Goal: Task Accomplishment & Management: Use online tool/utility

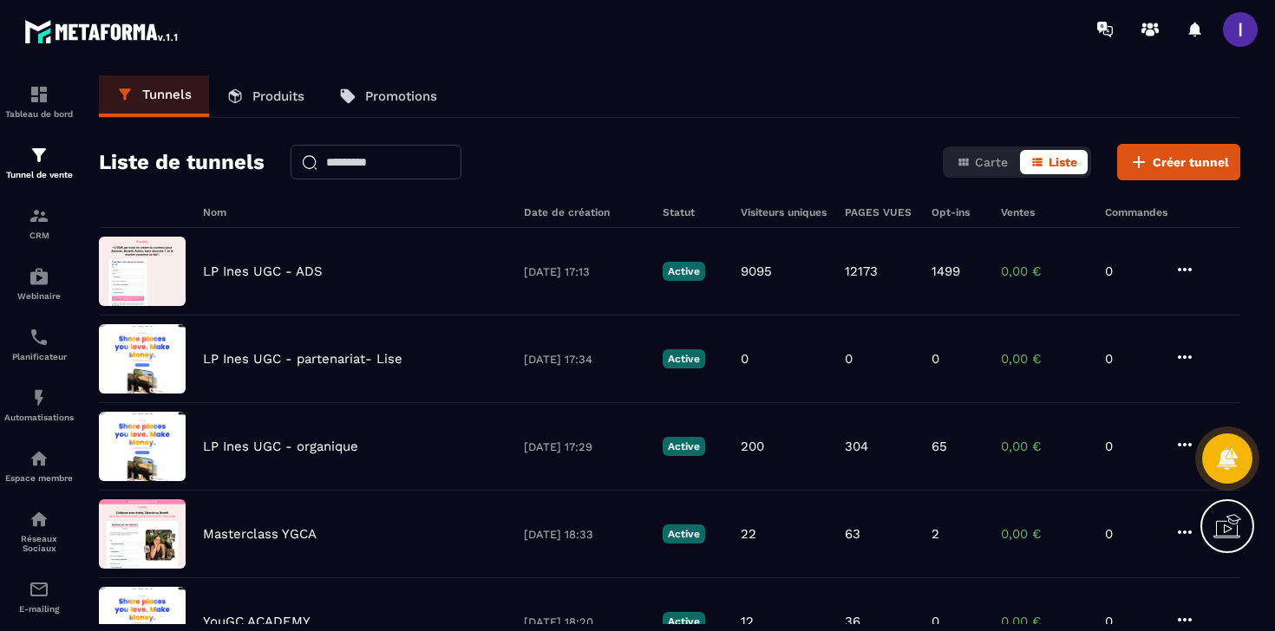
click at [310, 316] on div "LP Ines UGC - ADS [DATE] 17:13 Active 9095 12173 1499 0,00 € 0" at bounding box center [669, 360] width 1141 height 88
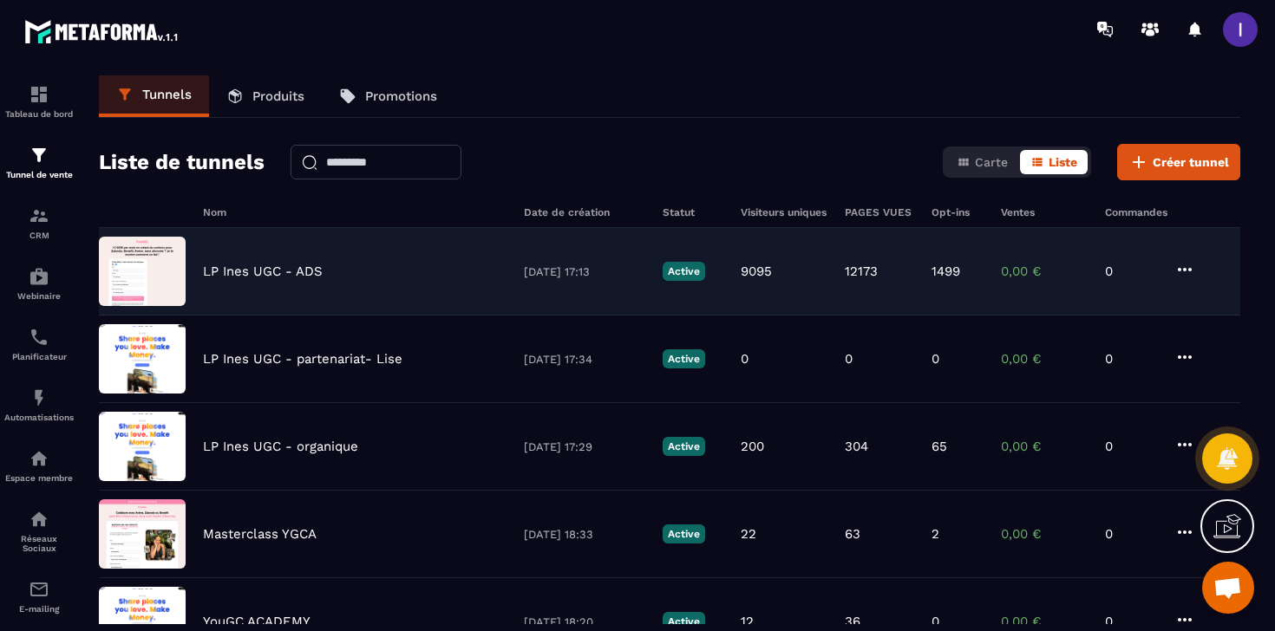
click at [298, 270] on p "LP Ines UGC - ADS" at bounding box center [263, 272] width 120 height 16
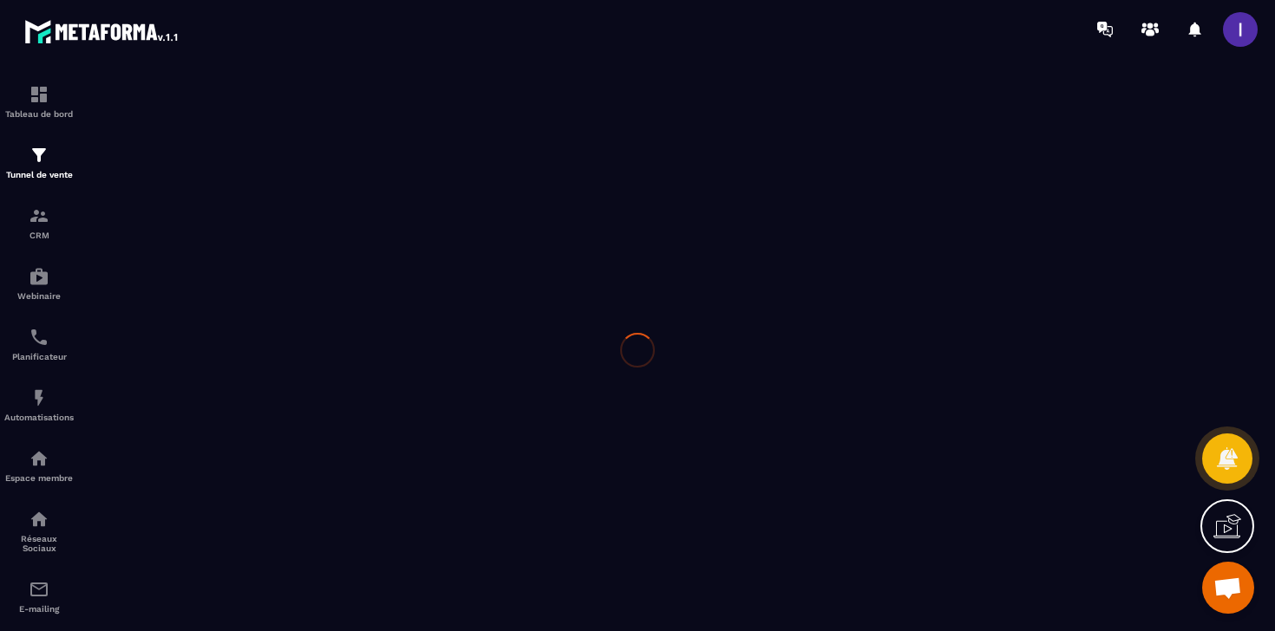
click at [298, 270] on div at bounding box center [637, 350] width 1275 height 584
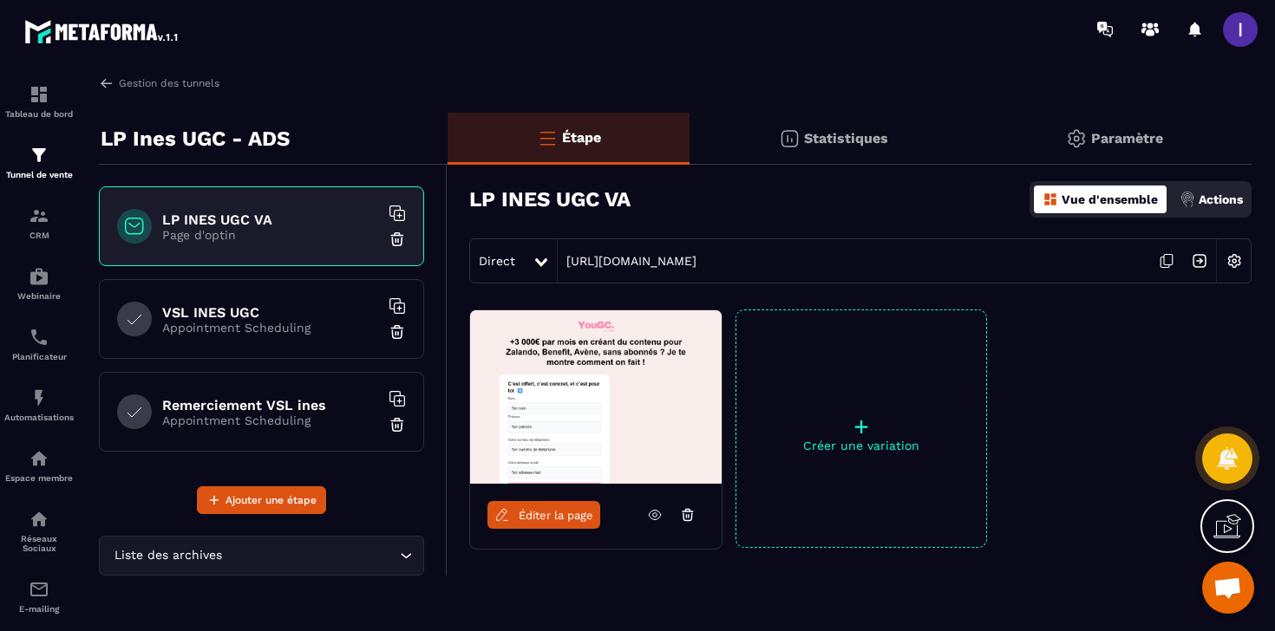
click at [1170, 258] on icon at bounding box center [1166, 261] width 33 height 33
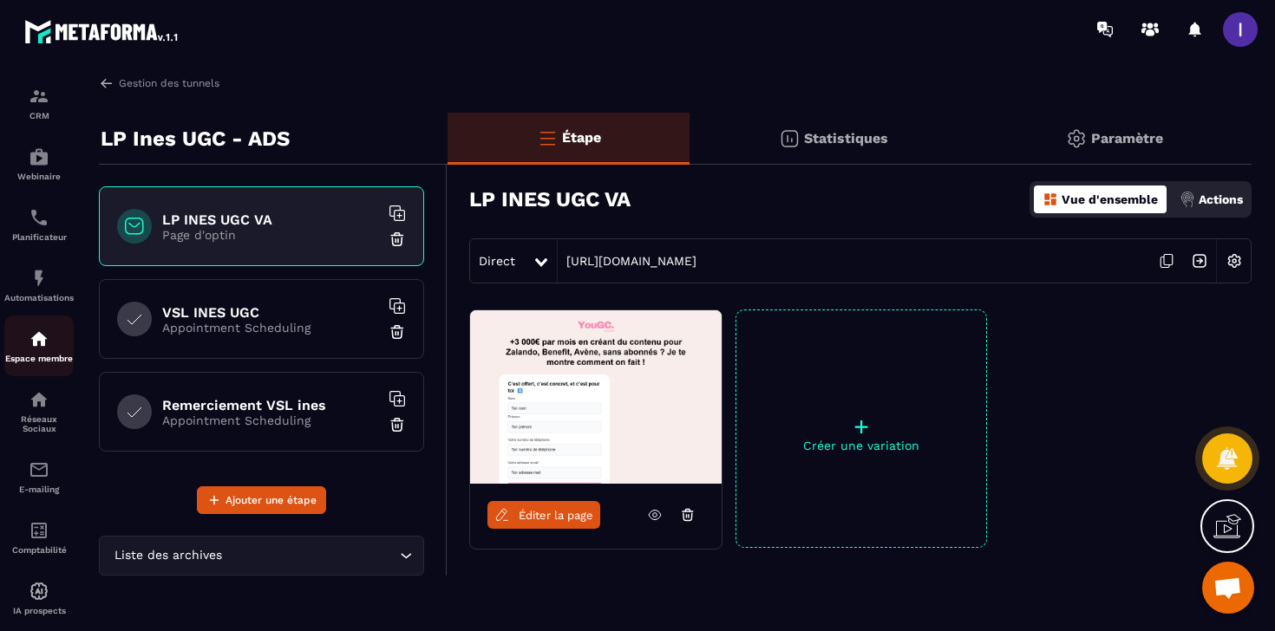
scroll to position [156, 0]
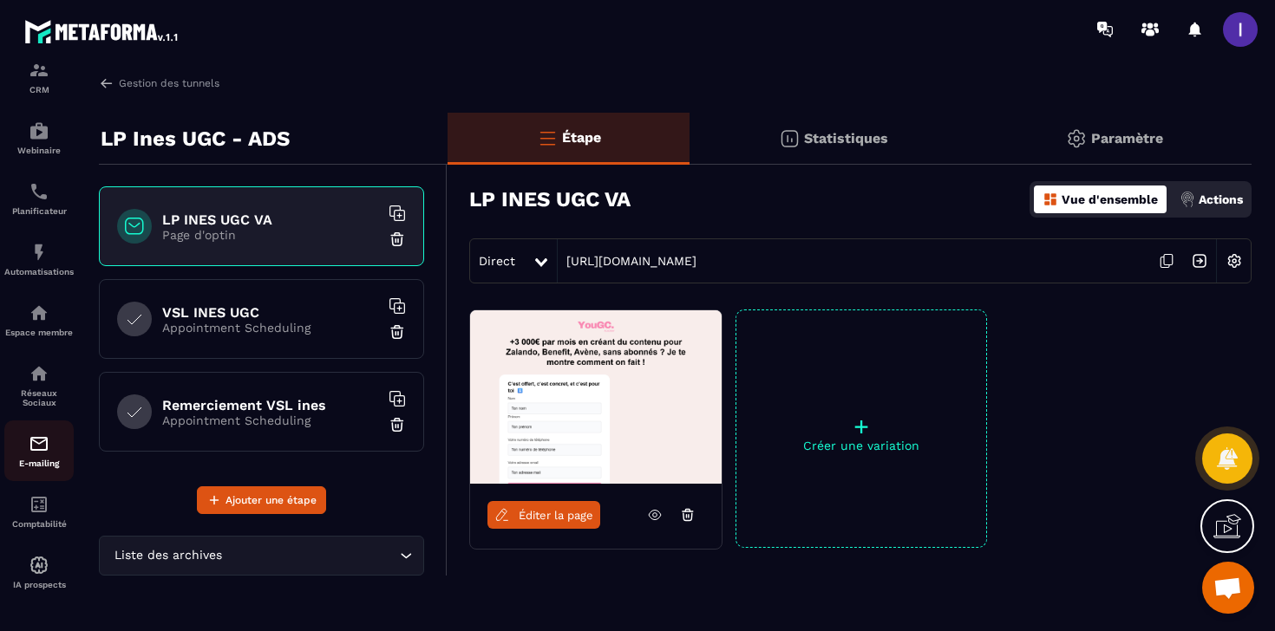
click at [40, 449] on img at bounding box center [39, 444] width 21 height 21
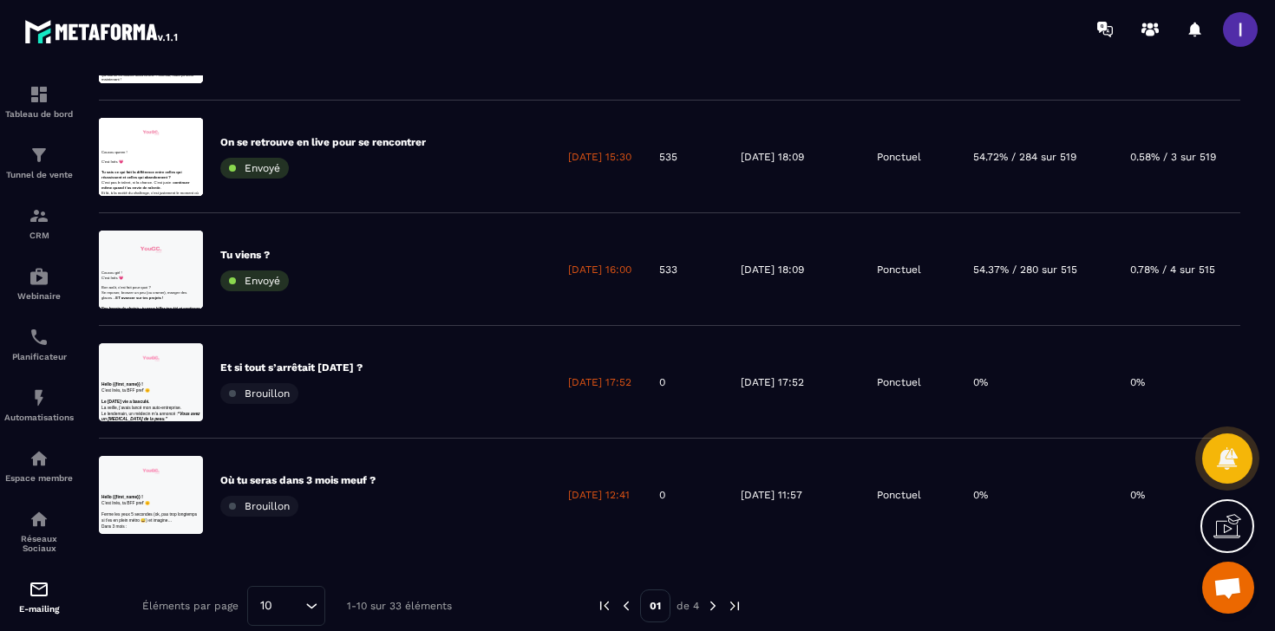
scroll to position [876, 0]
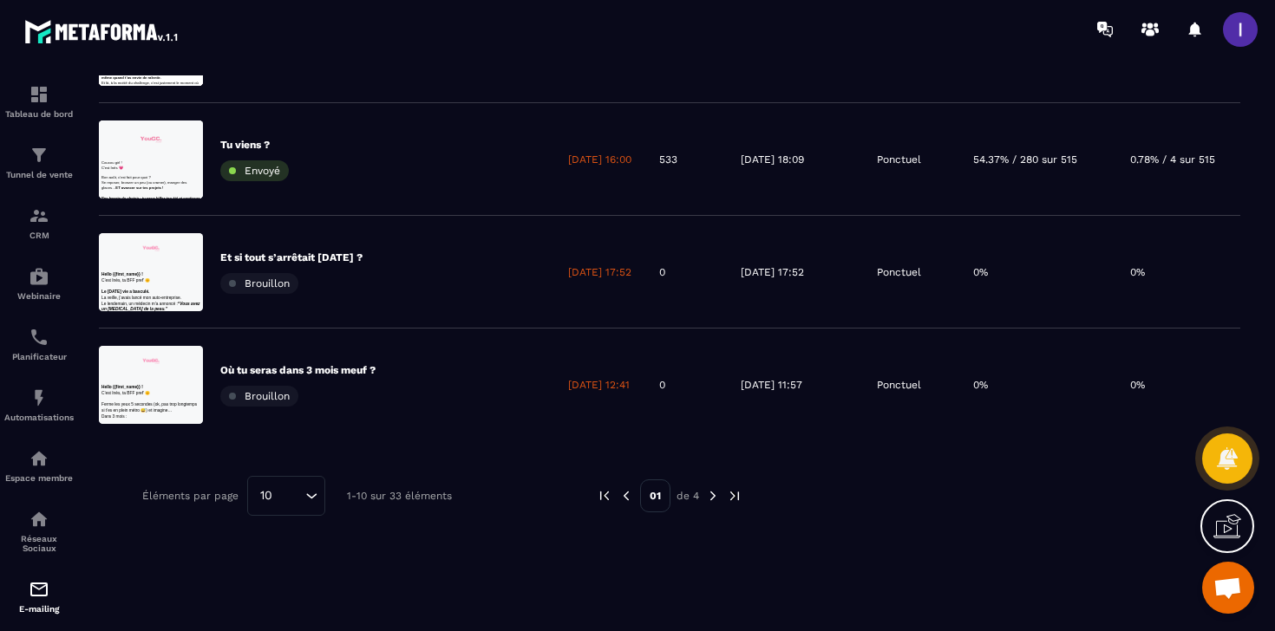
click at [701, 499] on div "01 de 4" at bounding box center [670, 496] width 146 height 40
click at [716, 496] on img at bounding box center [713, 496] width 16 height 16
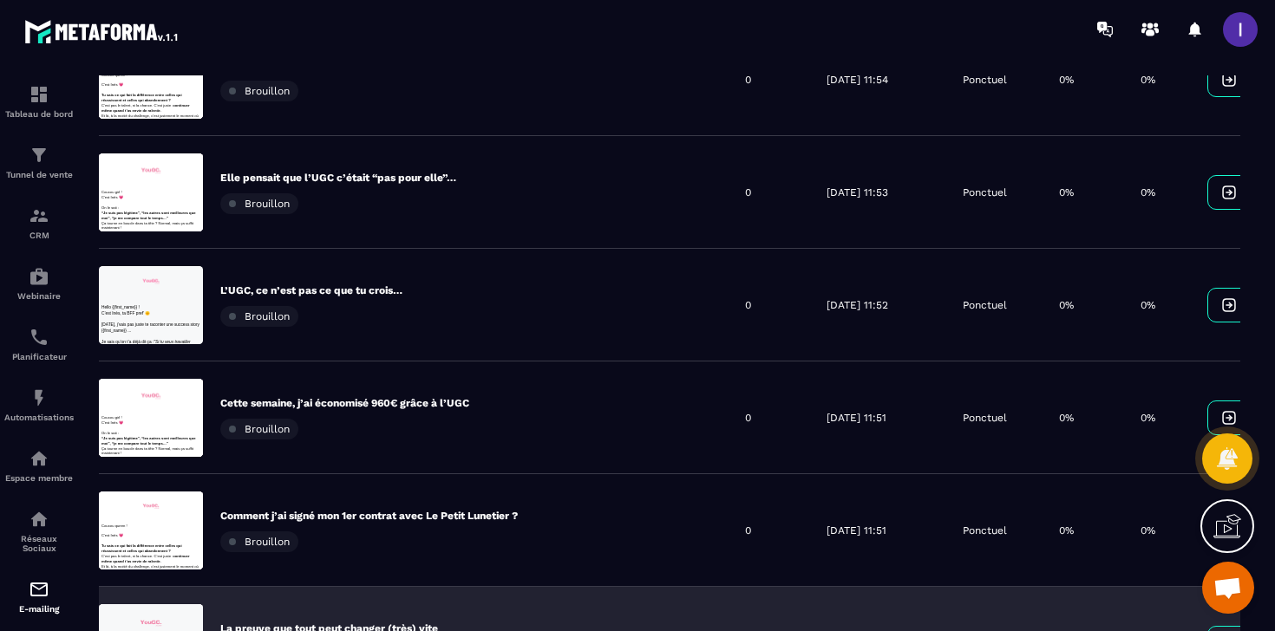
scroll to position [0, 0]
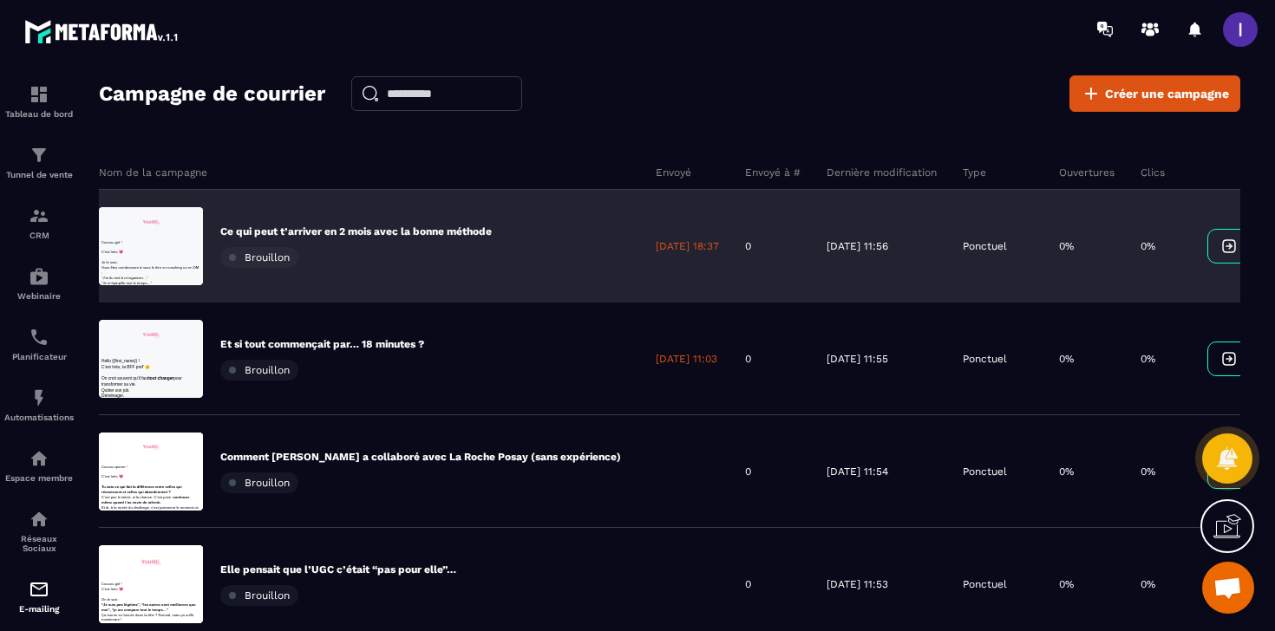
click at [459, 227] on p "Ce qui peut t’arriver en 2 mois avec la bonne méthode" at bounding box center [355, 232] width 271 height 14
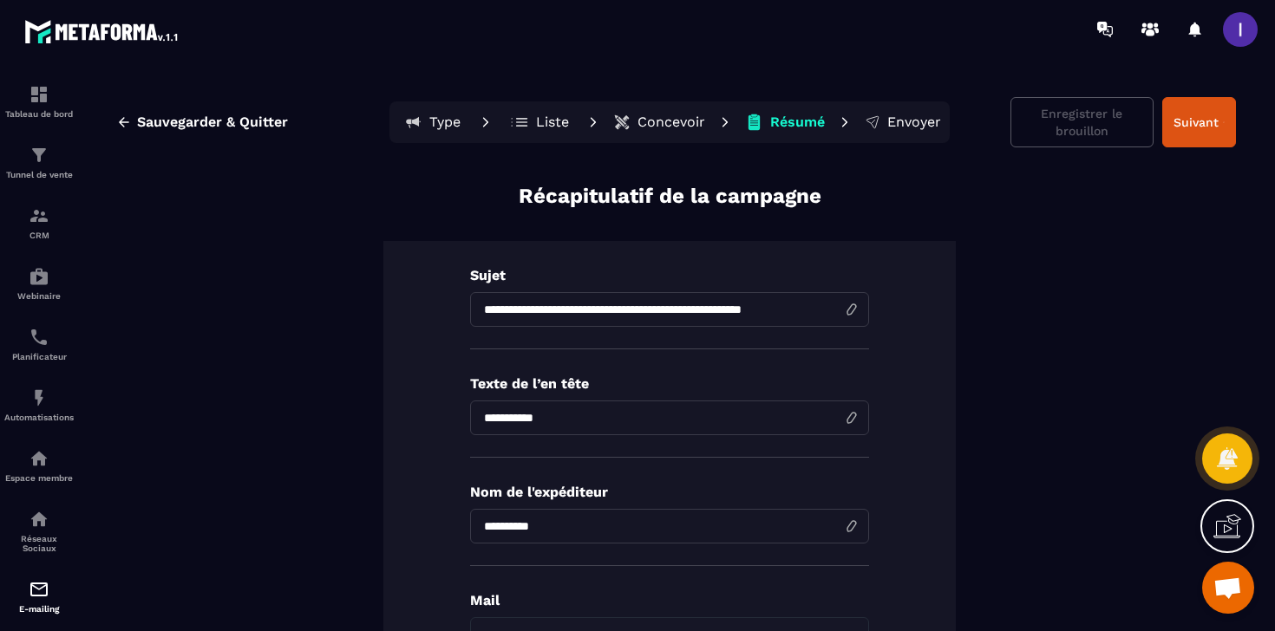
click at [636, 308] on input "**********" at bounding box center [669, 309] width 399 height 35
click at [558, 405] on input "**********" at bounding box center [669, 418] width 399 height 35
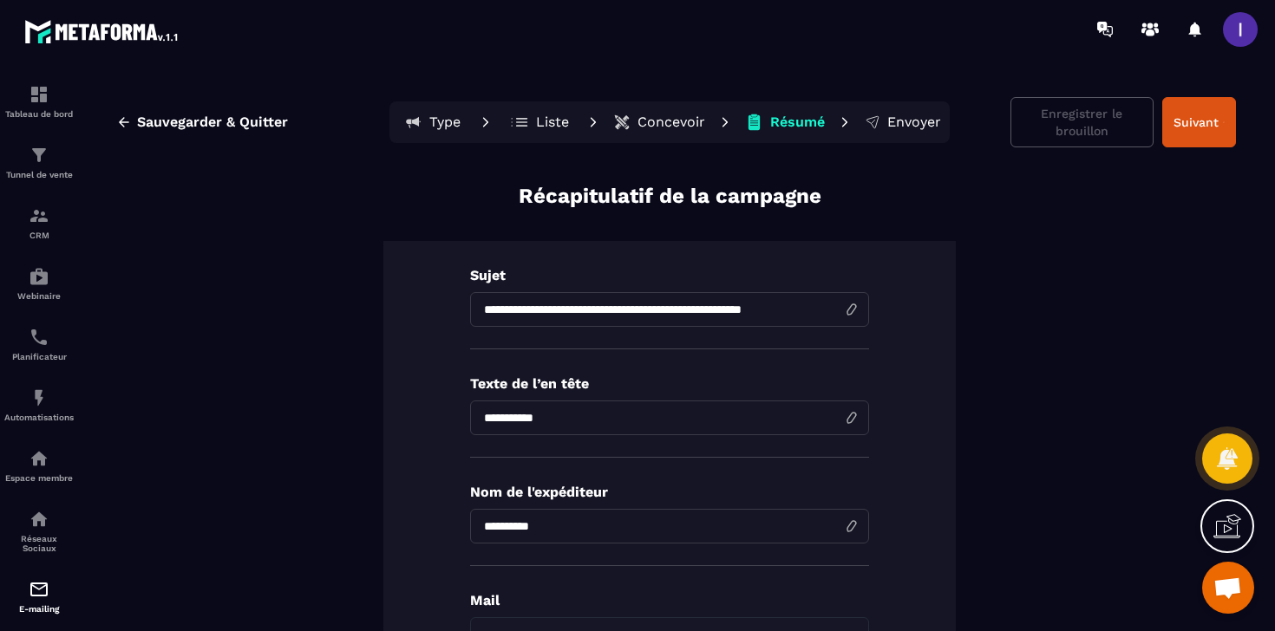
click at [558, 405] on input "**********" at bounding box center [669, 418] width 399 height 35
click at [650, 121] on p "Concevoir" at bounding box center [671, 122] width 68 height 17
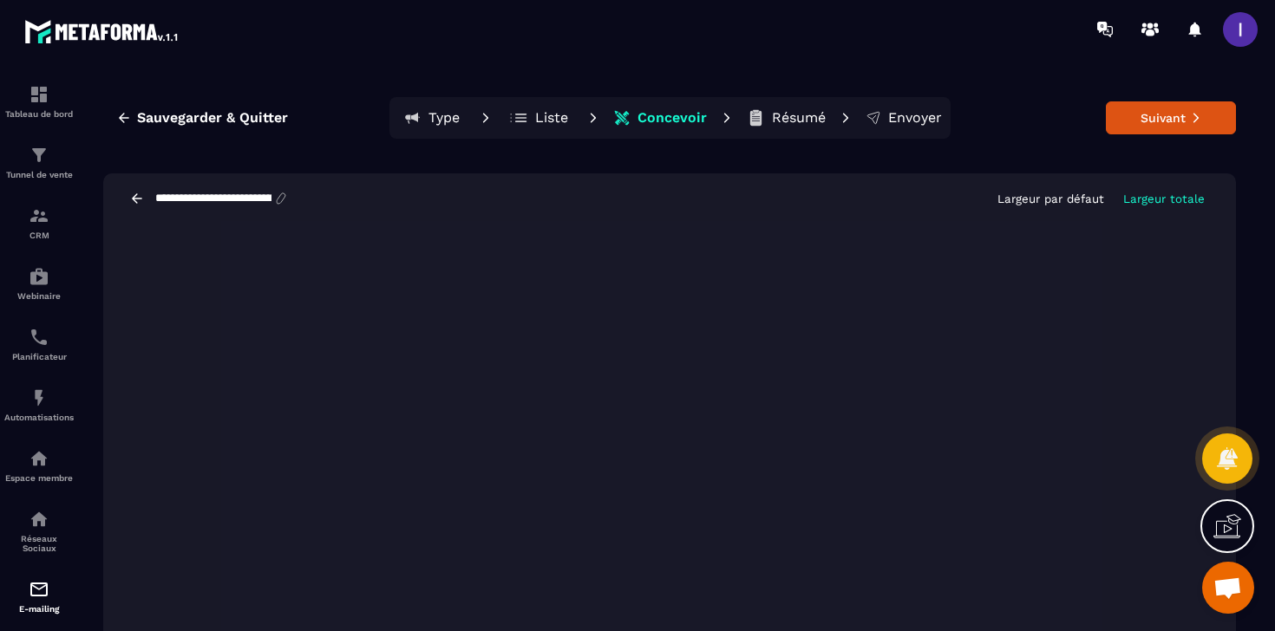
scroll to position [11, 0]
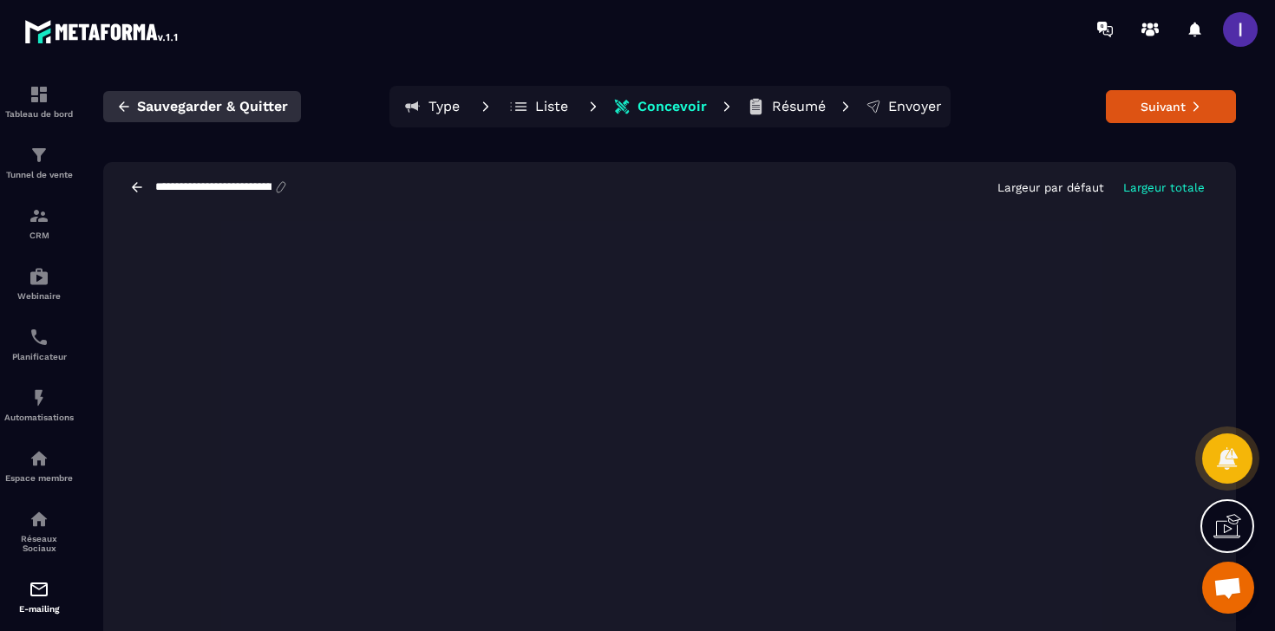
click at [140, 101] on span "Sauvegarder & Quitter" at bounding box center [212, 106] width 151 height 17
click at [33, 590] on div at bounding box center [637, 315] width 1275 height 631
click at [34, 607] on div at bounding box center [637, 315] width 1275 height 631
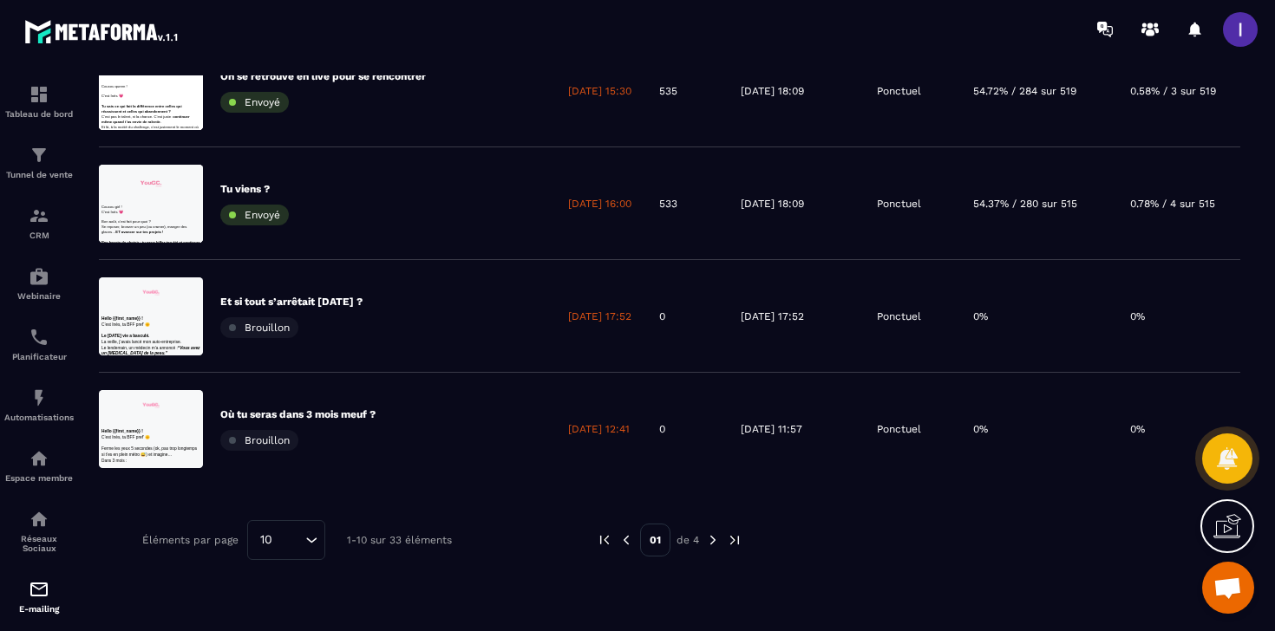
scroll to position [842, 0]
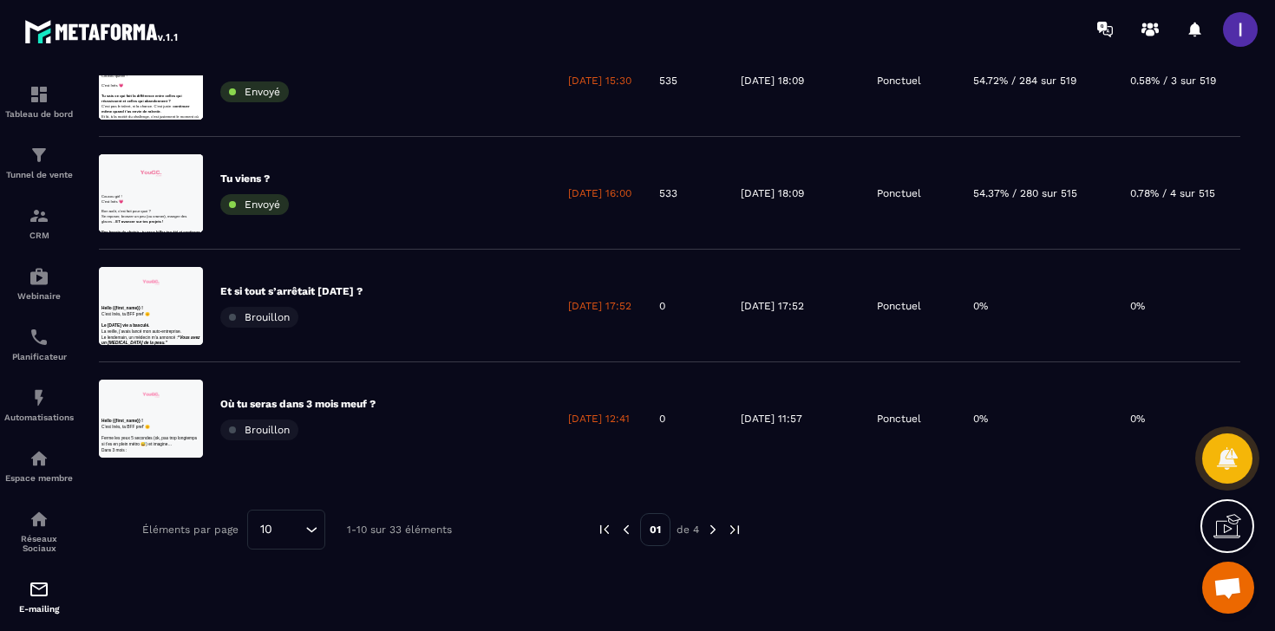
click at [712, 527] on img at bounding box center [713, 530] width 16 height 16
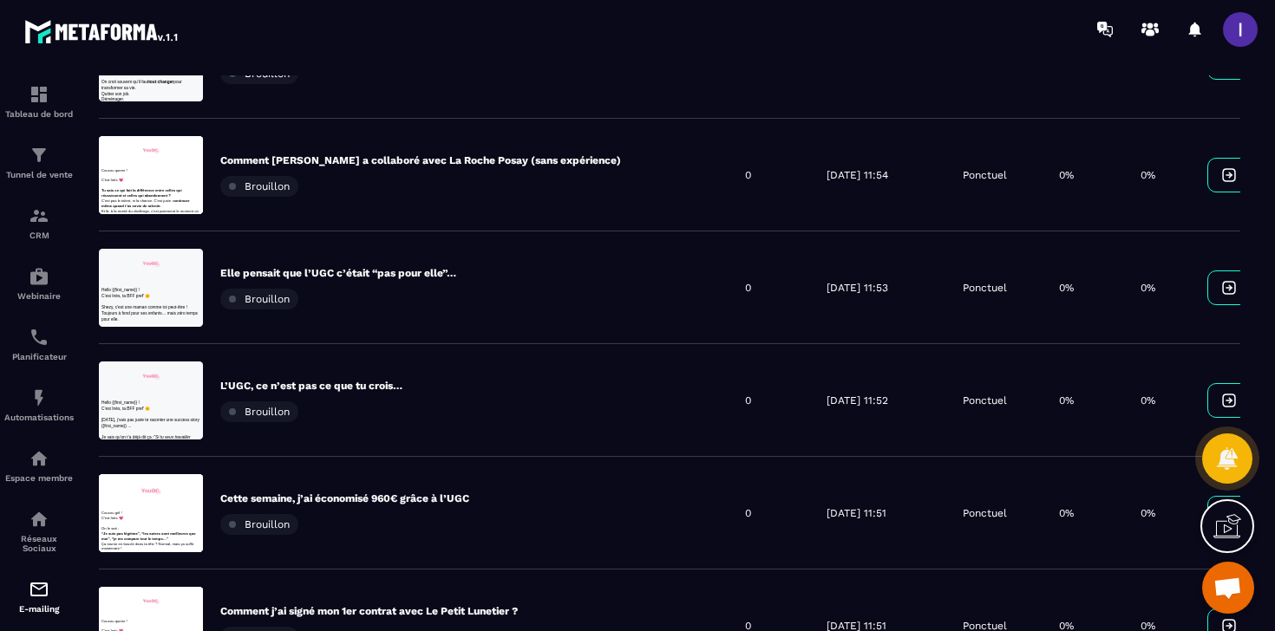
scroll to position [0, 0]
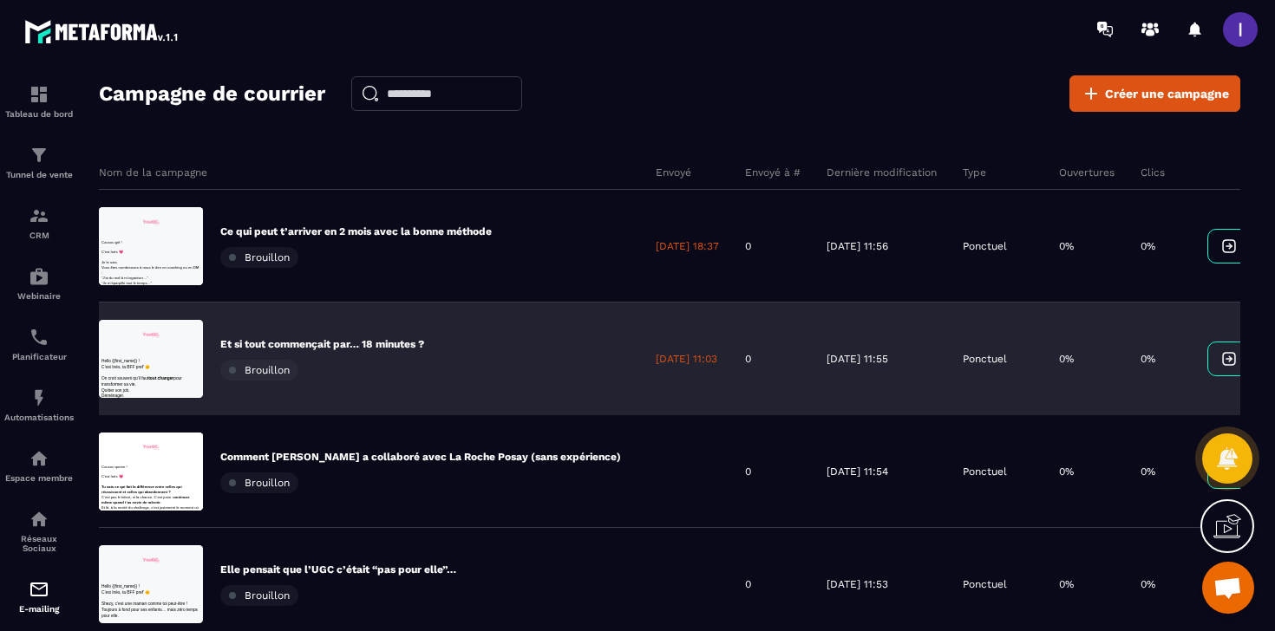
click at [360, 348] on p "Et si tout commençait par… 18 minutes ?" at bounding box center [322, 344] width 204 height 14
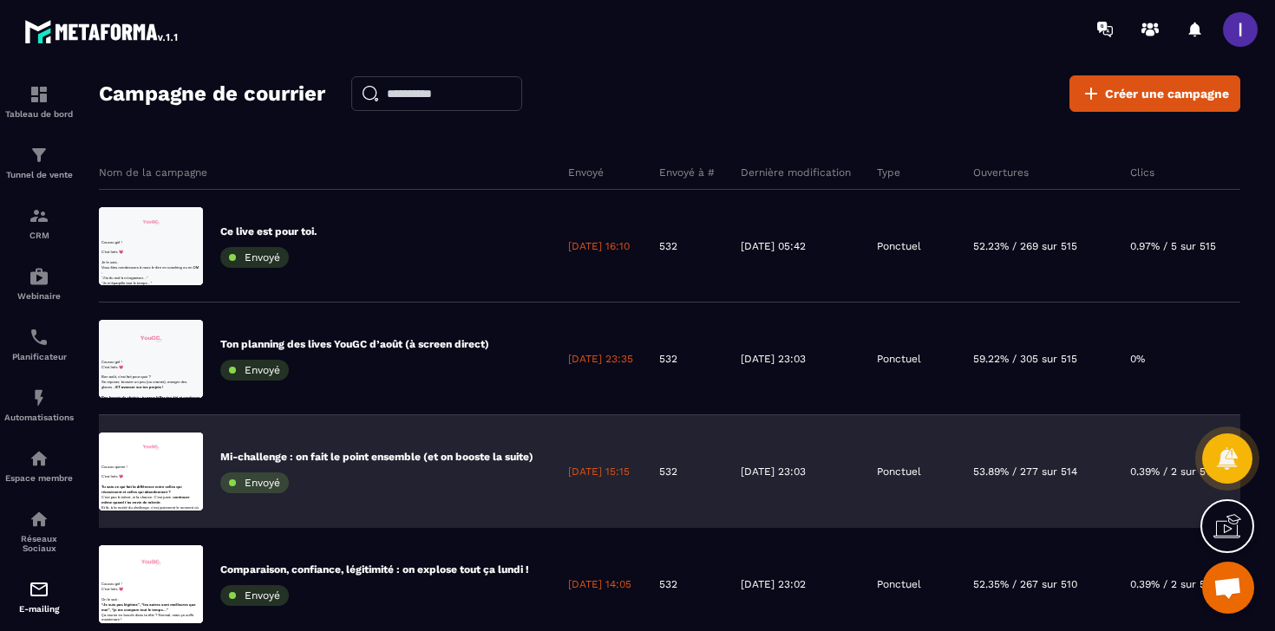
scroll to position [876, 0]
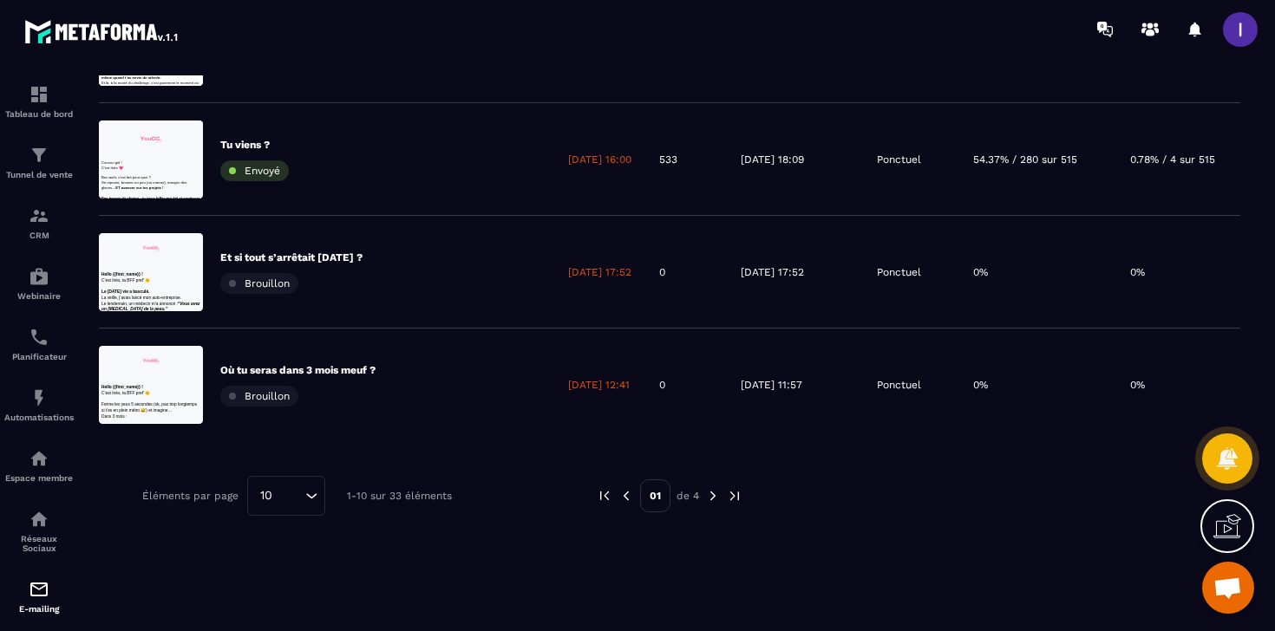
click at [707, 499] on img at bounding box center [713, 496] width 16 height 16
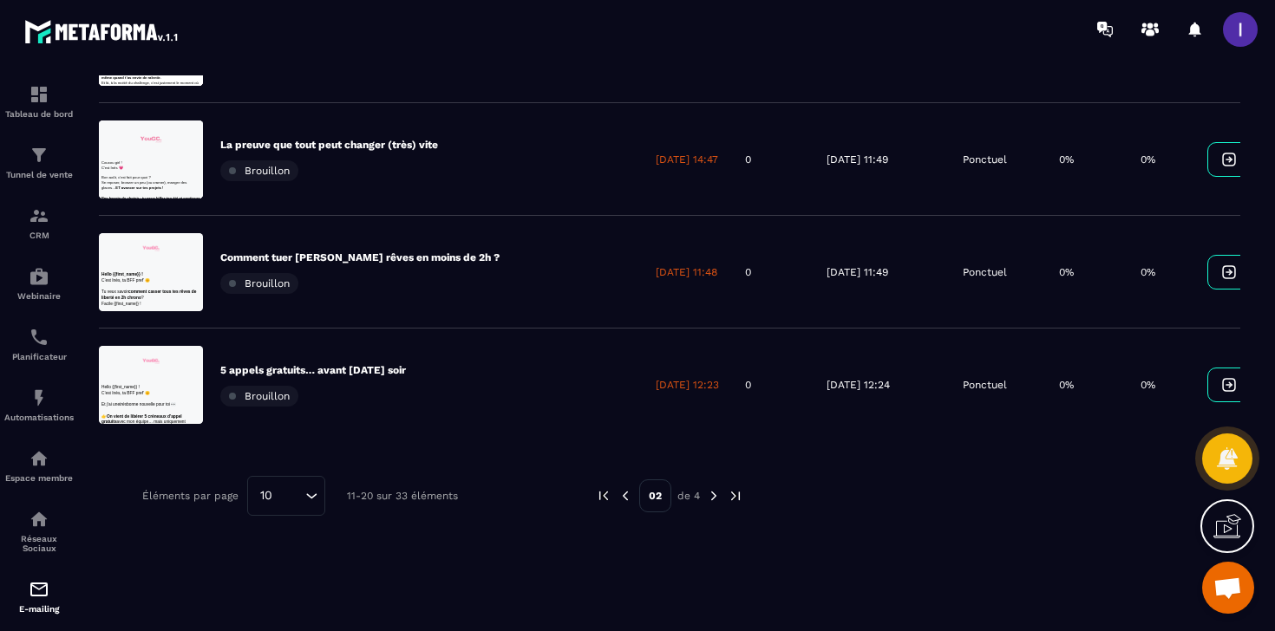
scroll to position [0, 0]
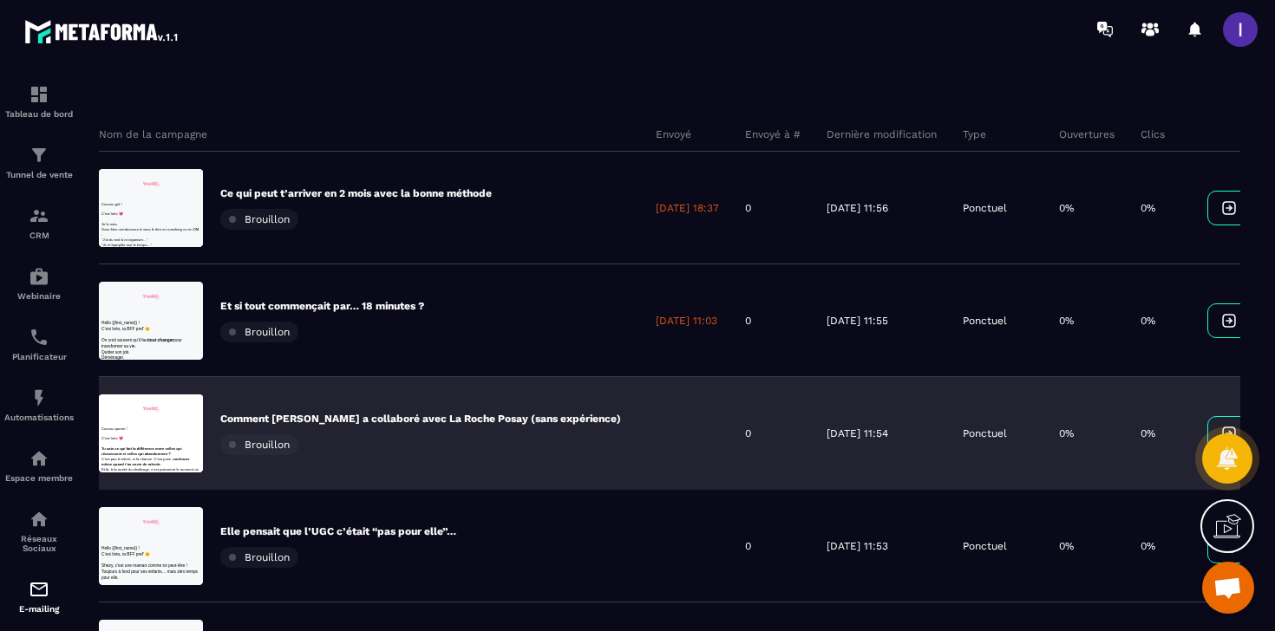
click at [457, 408] on div "Comment [PERSON_NAME] a collaboré avec La Roche Posay (sans expérience) Brouill…" at bounding box center [371, 433] width 544 height 113
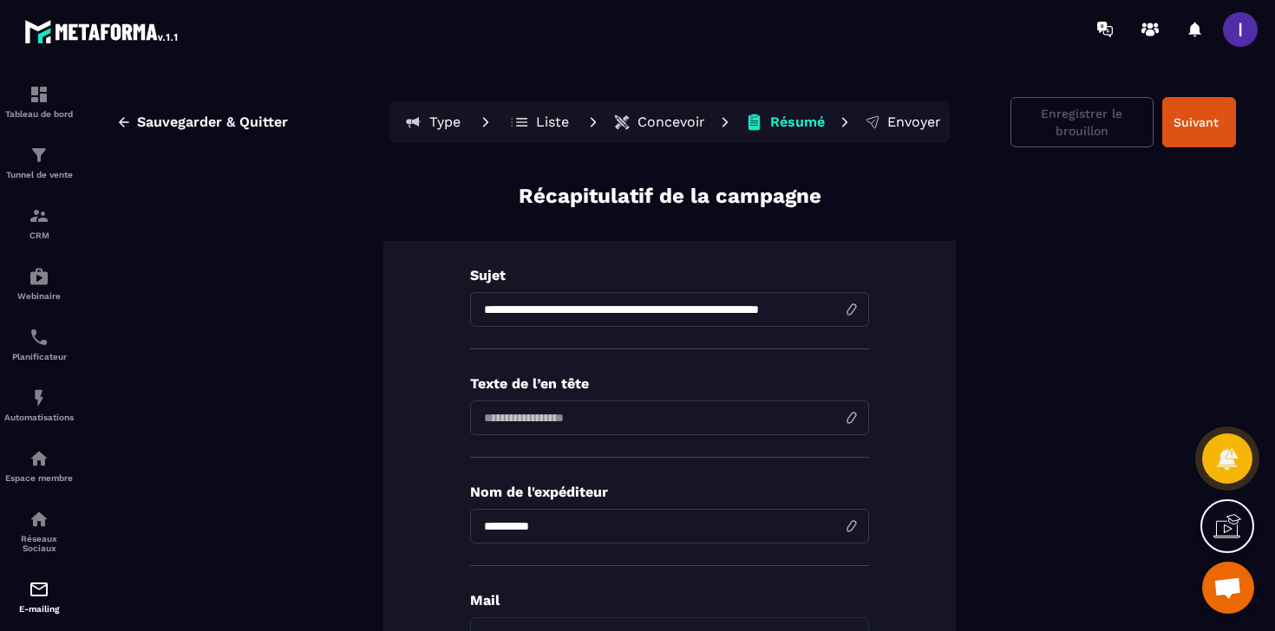
click at [573, 316] on input "**********" at bounding box center [669, 309] width 399 height 35
click at [661, 114] on p "Concevoir" at bounding box center [671, 122] width 68 height 17
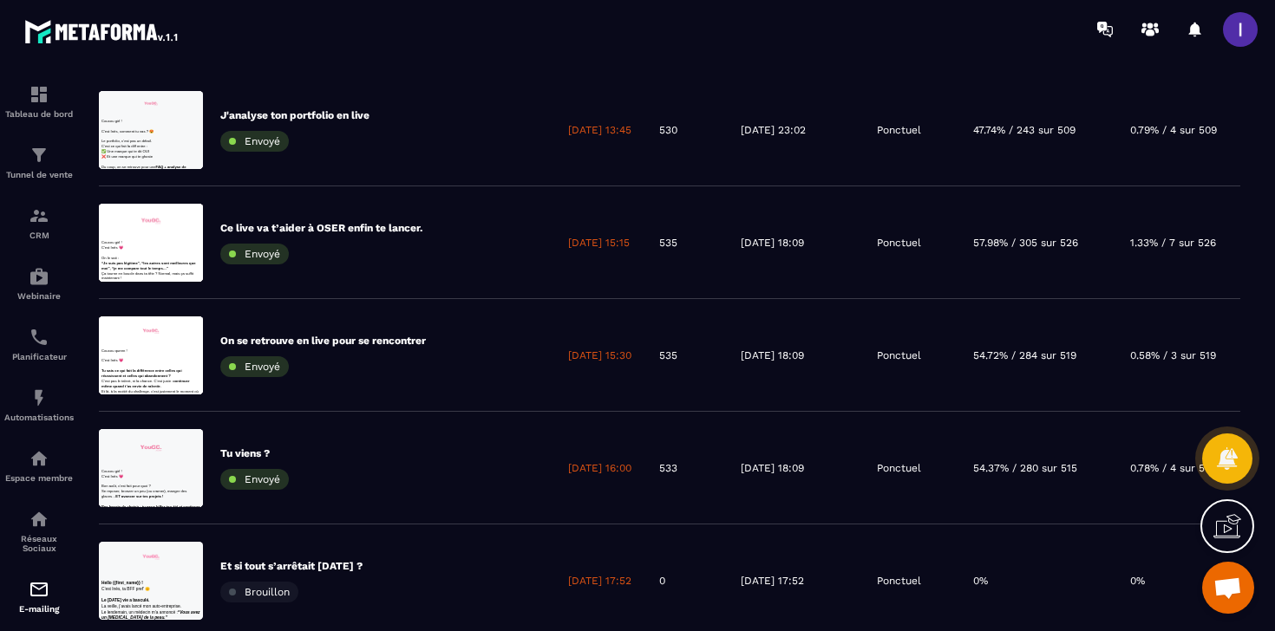
scroll to position [876, 0]
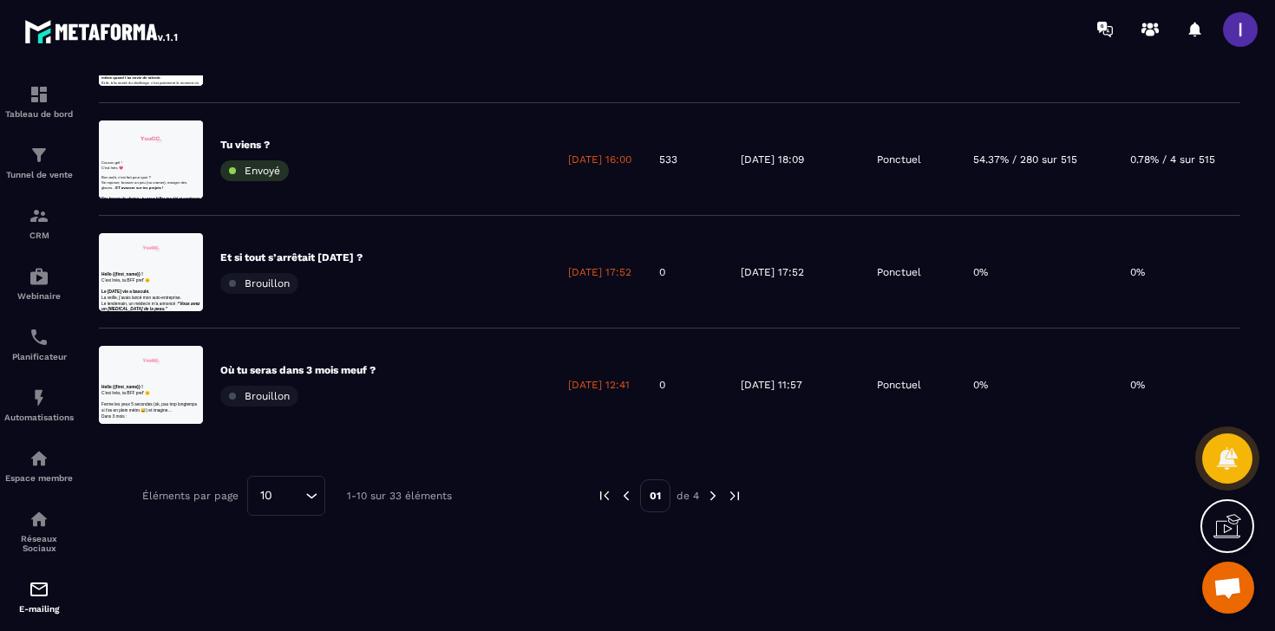
click at [708, 498] on img at bounding box center [713, 496] width 16 height 16
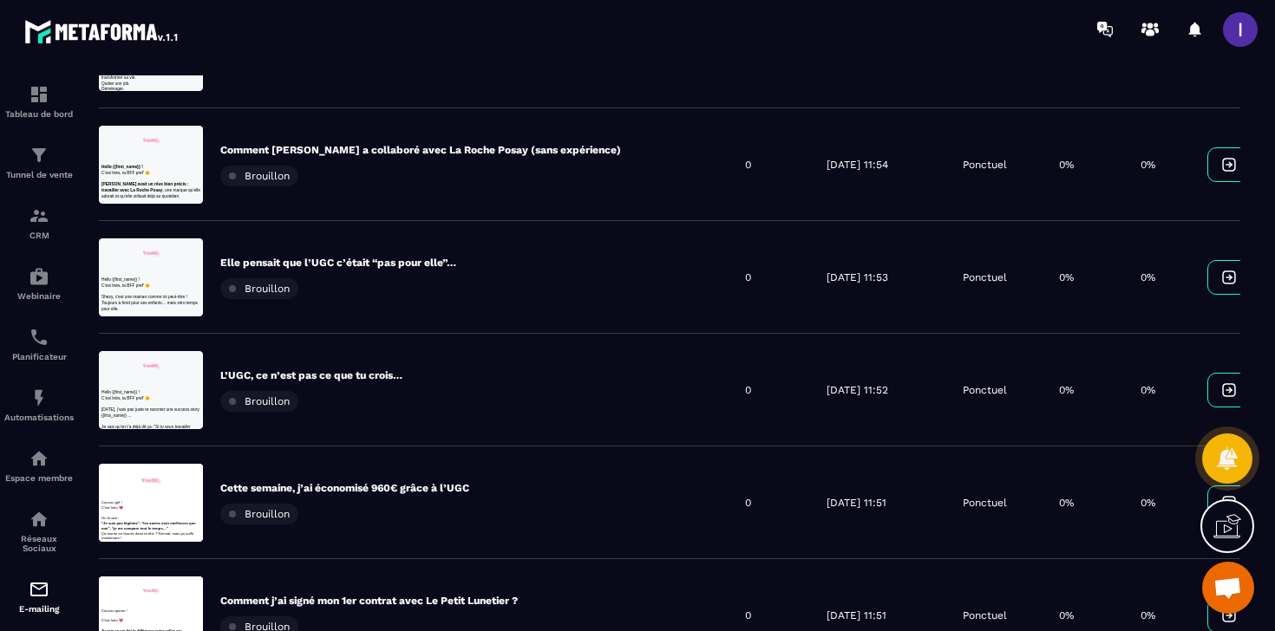
scroll to position [336, 0]
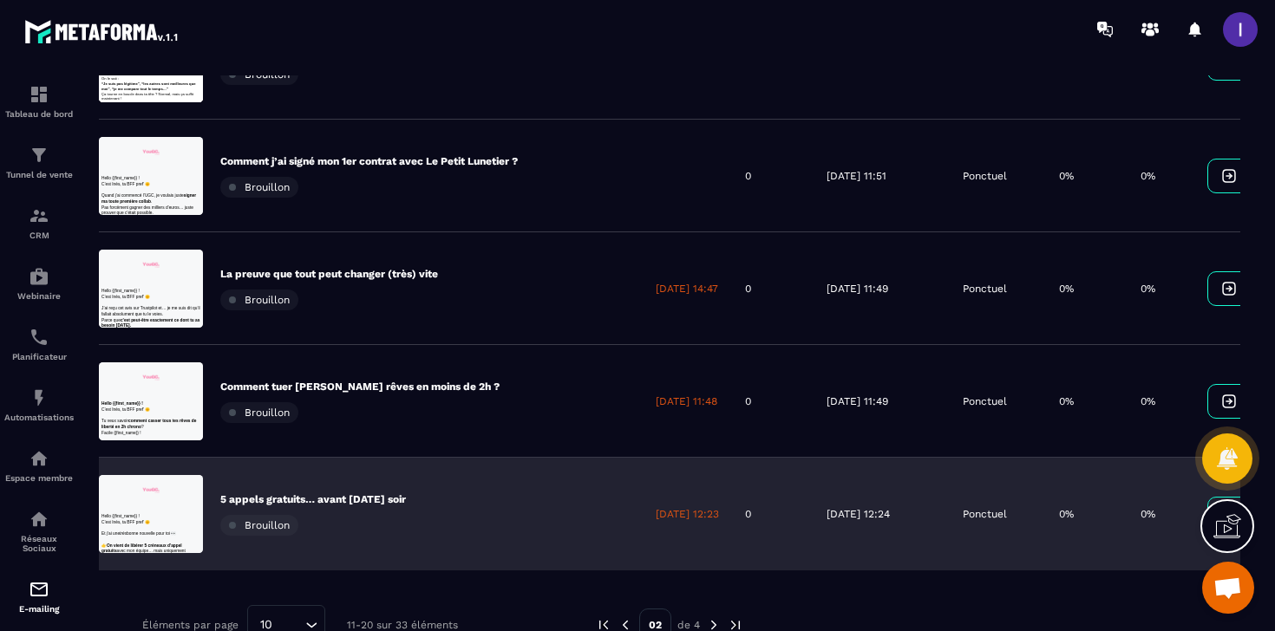
click at [350, 492] on p "5 appels gratuits… avant [DATE] soir" at bounding box center [313, 499] width 186 height 14
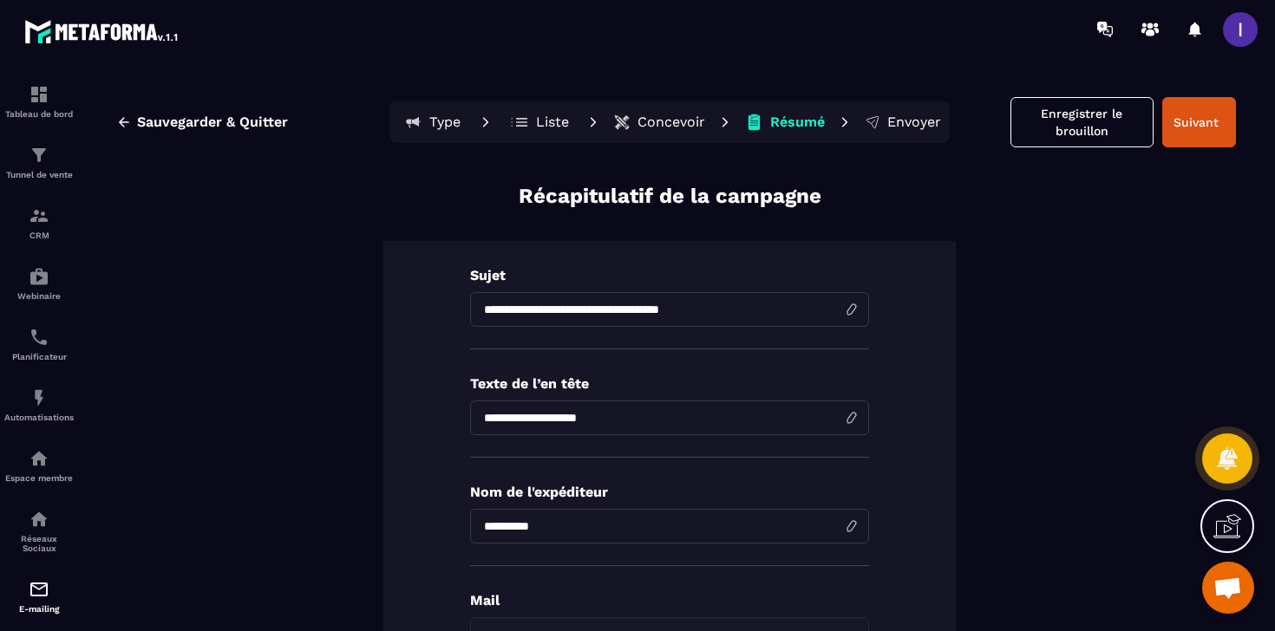
click at [561, 307] on input "**********" at bounding box center [669, 309] width 399 height 35
click at [584, 411] on input "**********" at bounding box center [669, 418] width 399 height 35
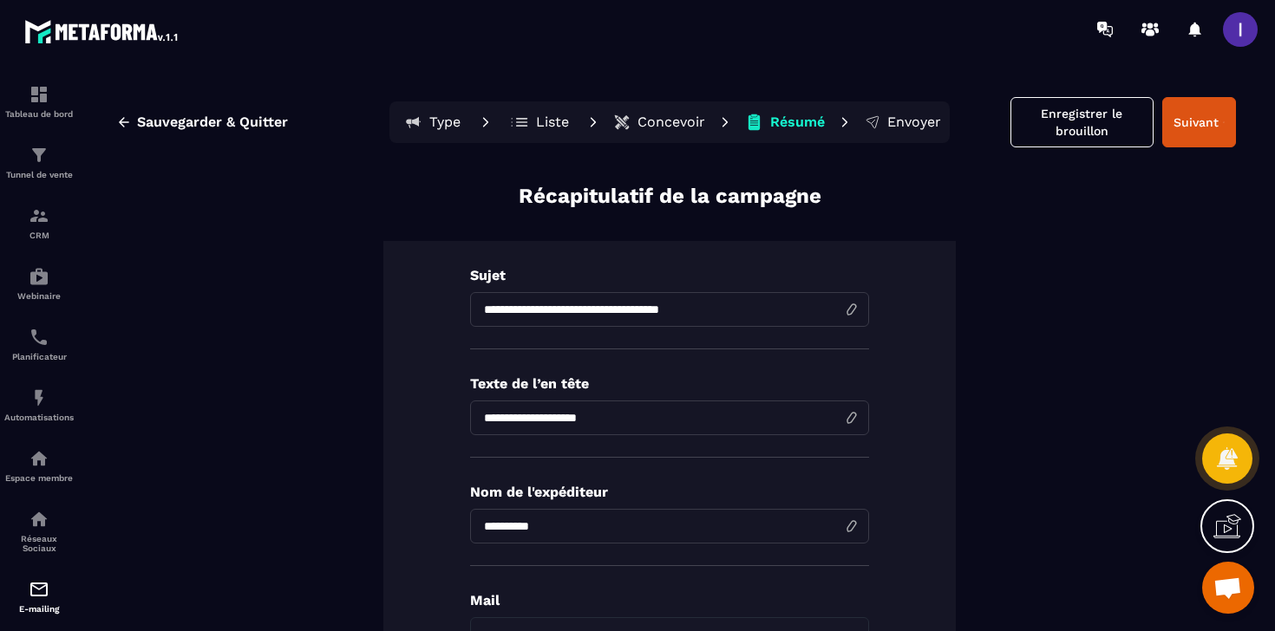
click at [584, 411] on input "**********" at bounding box center [669, 418] width 399 height 35
click at [655, 120] on p "Concevoir" at bounding box center [671, 122] width 68 height 17
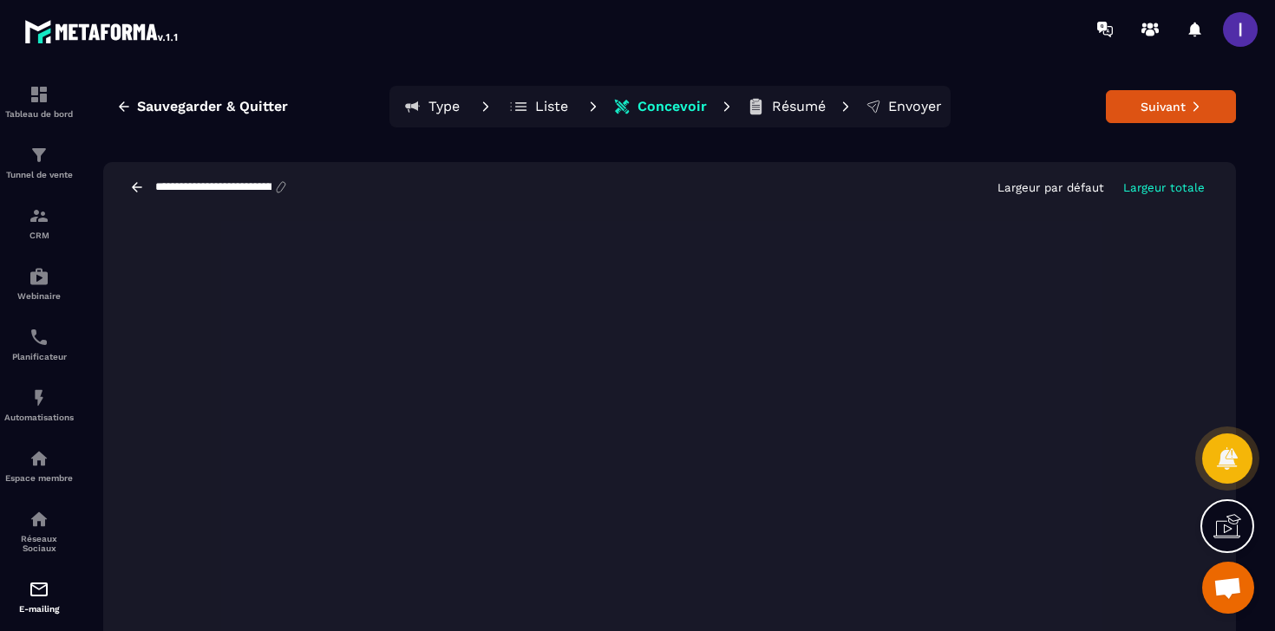
scroll to position [33, 0]
